Goal: Find specific page/section: Find specific page/section

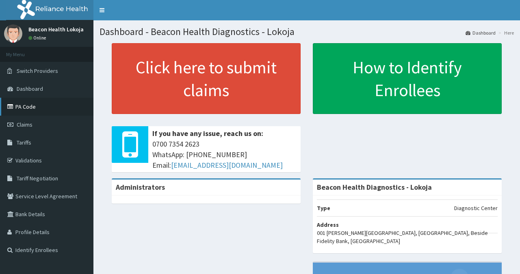
click at [18, 103] on link "PA Code" at bounding box center [47, 107] width 94 height 18
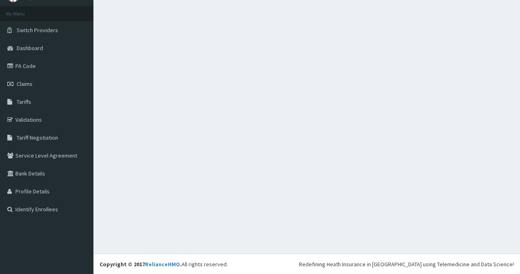
scroll to position [41, 0]
click at [54, 207] on link "Identify Enrollees" at bounding box center [47, 209] width 94 height 18
click at [55, 205] on link "Identify Enrollees" at bounding box center [47, 209] width 94 height 18
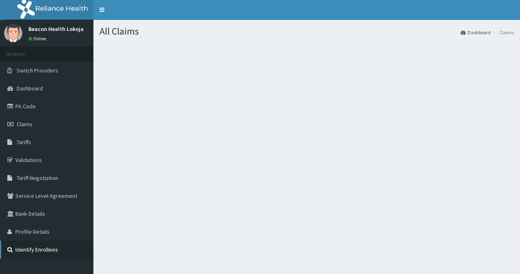
scroll to position [0, 0]
